Goal: Use online tool/utility: Utilize a website feature to perform a specific function

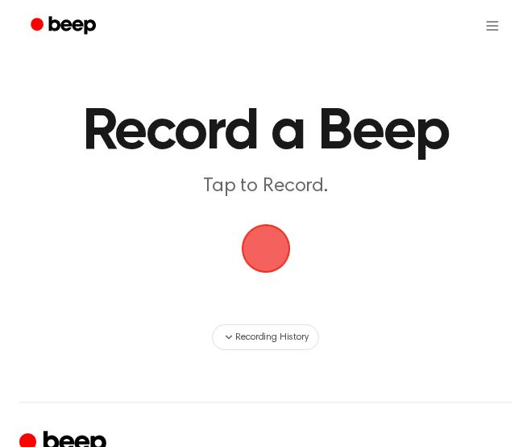
click at [252, 253] on span "button" at bounding box center [265, 248] width 49 height 49
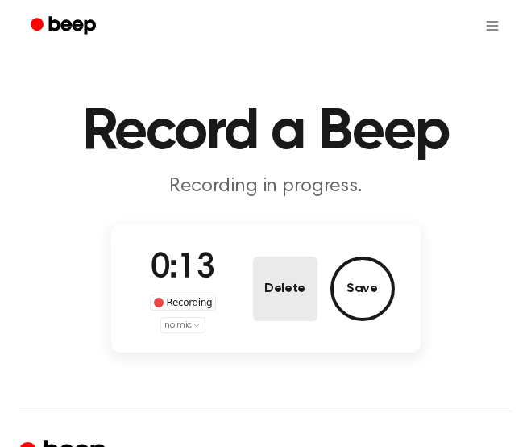
click at [289, 289] on button "Delete" at bounding box center [285, 288] width 64 height 64
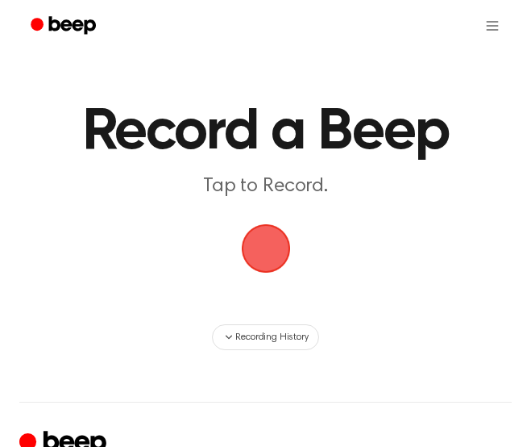
click at [273, 253] on span "button" at bounding box center [265, 248] width 49 height 49
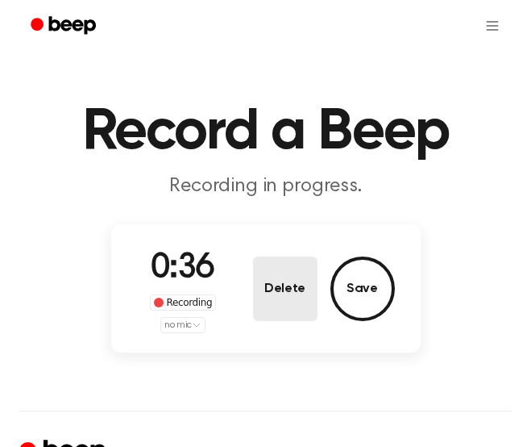
click at [287, 315] on button "Delete" at bounding box center [285, 288] width 64 height 64
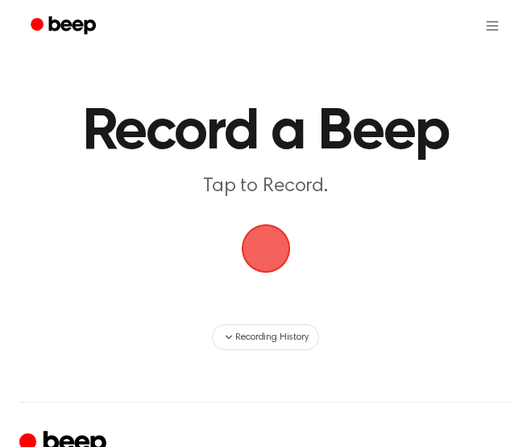
click at [260, 264] on span "button" at bounding box center [265, 248] width 49 height 49
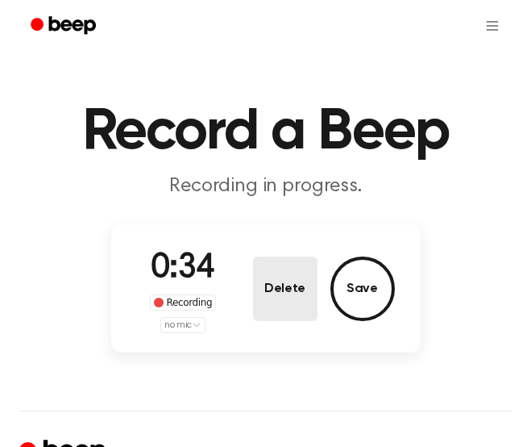
click at [275, 310] on button "Delete" at bounding box center [285, 288] width 64 height 64
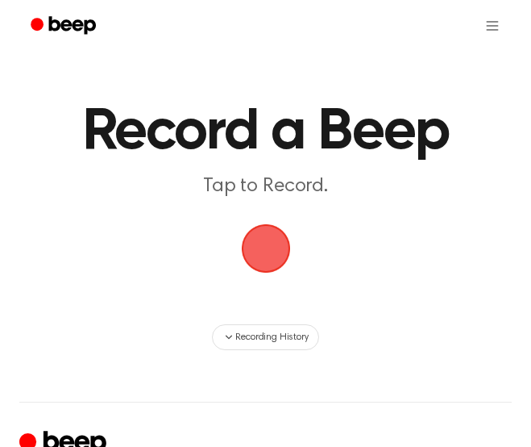
click at [257, 243] on span "button" at bounding box center [265, 248] width 49 height 49
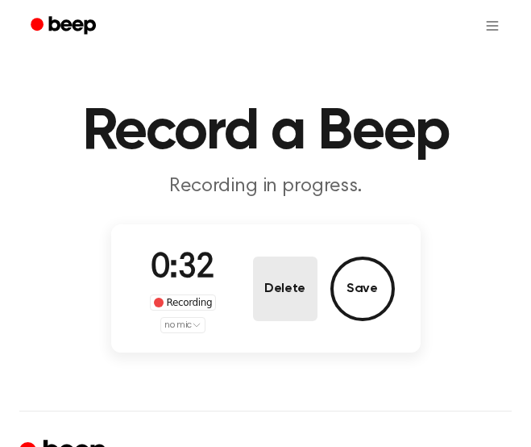
click at [256, 304] on button "Delete" at bounding box center [285, 288] width 64 height 64
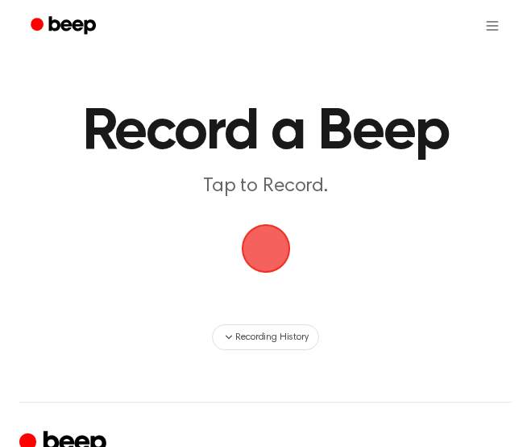
click at [265, 254] on span "button" at bounding box center [265, 248] width 52 height 52
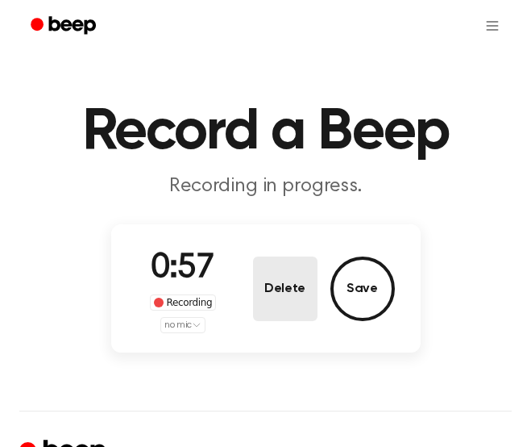
click at [285, 318] on button "Delete" at bounding box center [285, 288] width 64 height 64
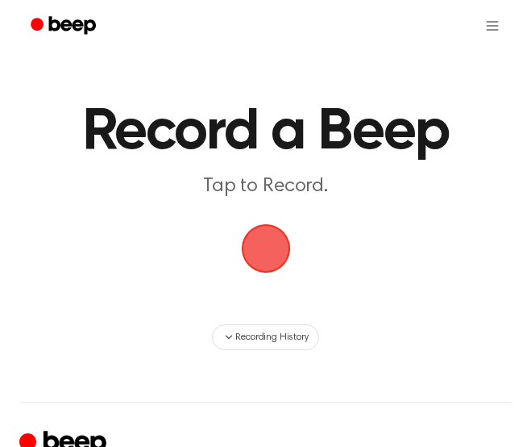
click at [274, 242] on span "button" at bounding box center [265, 248] width 49 height 49
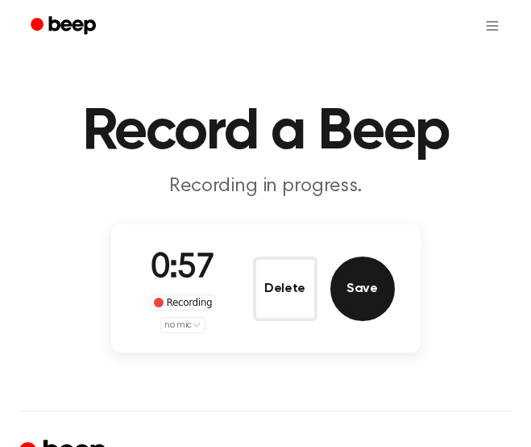
click at [364, 287] on button "Save" at bounding box center [363, 288] width 64 height 64
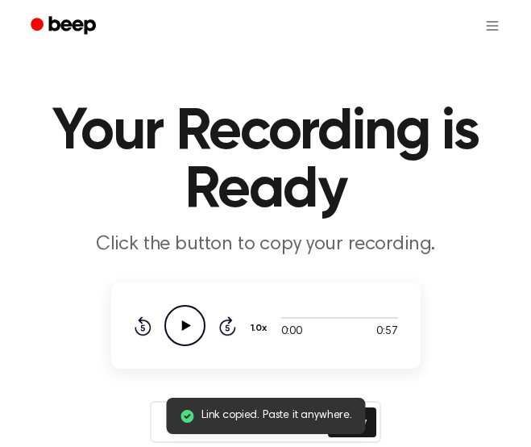
click at [188, 320] on icon "Play Audio" at bounding box center [184, 325] width 41 height 41
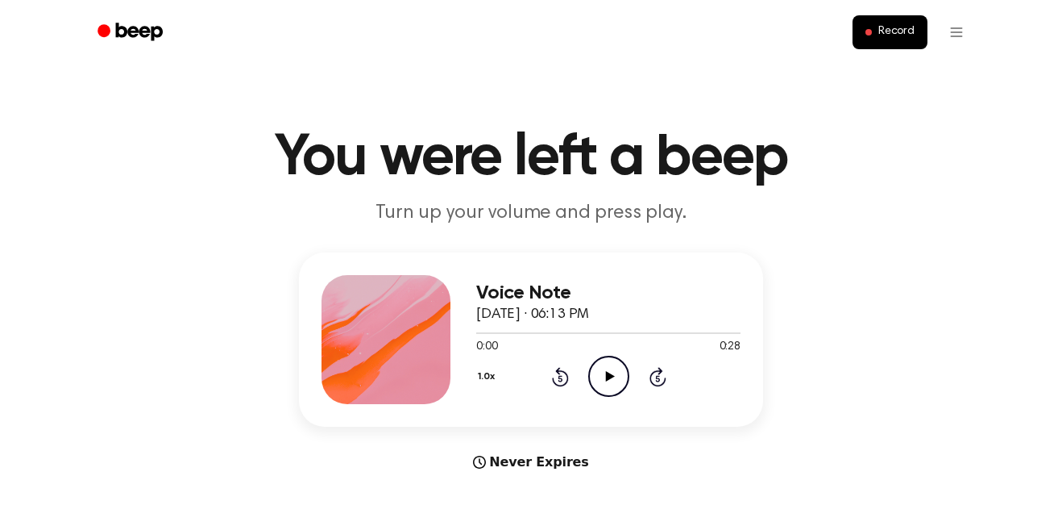
click at [605, 375] on icon "Play Audio" at bounding box center [608, 376] width 41 height 41
click at [588, 357] on icon "Play Audio" at bounding box center [608, 376] width 41 height 41
